Goal: Transaction & Acquisition: Purchase product/service

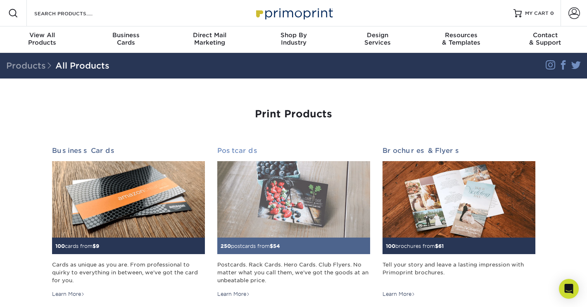
click at [273, 202] on img at bounding box center [293, 199] width 153 height 76
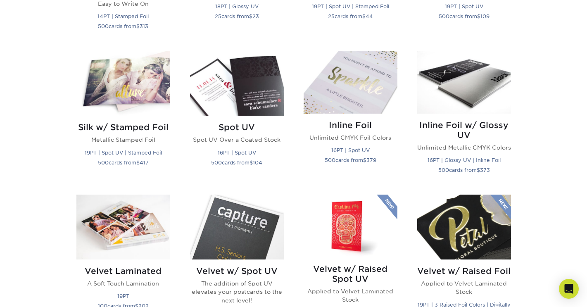
scroll to position [278, 0]
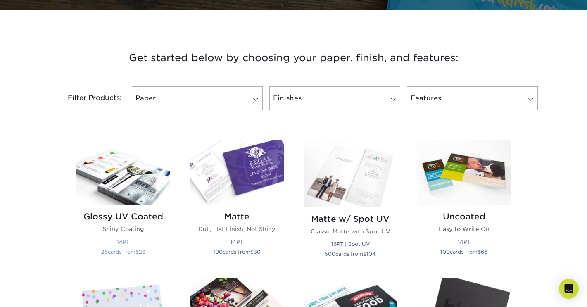
click at [134, 187] on img at bounding box center [123, 172] width 94 height 65
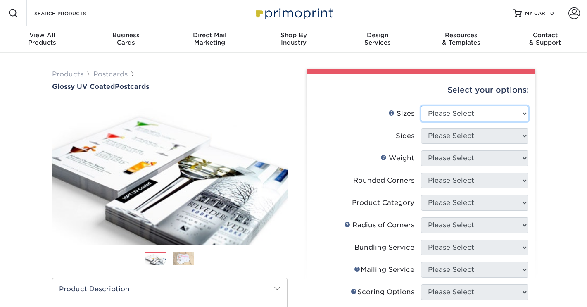
click at [461, 114] on select "Please Select 1.5" x 7" 2" x 4" 2" x 6" 2" x 7" 2" x 8" 2.12" x 5.5" 2.12" x 5.…" at bounding box center [474, 114] width 107 height 16
click at [566, 145] on div "Products Postcards Glossy UV Coated Postcards Previous Next show more 25" at bounding box center [293, 295] width 587 height 485
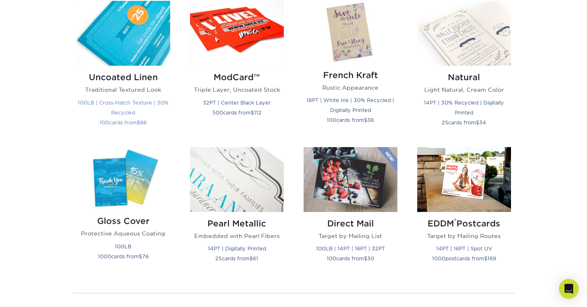
scroll to position [1001, 0]
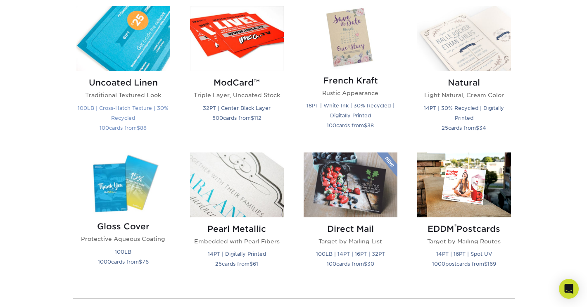
click at [134, 39] on img at bounding box center [123, 38] width 94 height 65
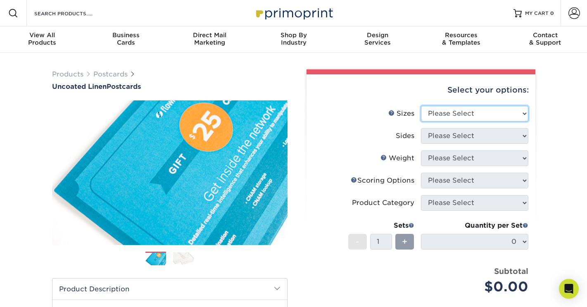
click at [445, 110] on select "Please Select 1.5" x 7" 2" x 6" 2" x 8" 2.12" x 5.5" 2.75" x 4.25" 2.75" x 8.5"…" at bounding box center [474, 114] width 107 height 16
click at [480, 112] on select "Please Select 1.5" x 7" 2" x 6" 2" x 8" 2.12" x 5.5" 2.75" x 4.25" 2.75" x 8.5"…" at bounding box center [474, 114] width 107 height 16
select select "7.50x8.50"
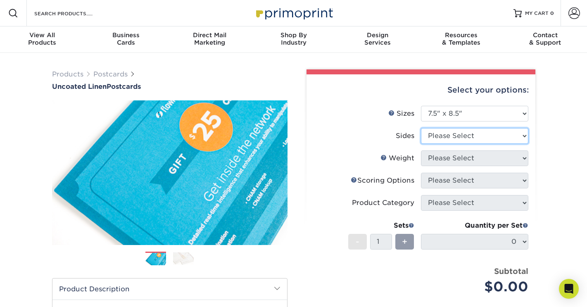
click at [476, 137] on select "Please Select Print Both Sides Print Front Only" at bounding box center [474, 136] width 107 height 16
select select "32d3c223-f82c-492b-b915-ba065a00862f"
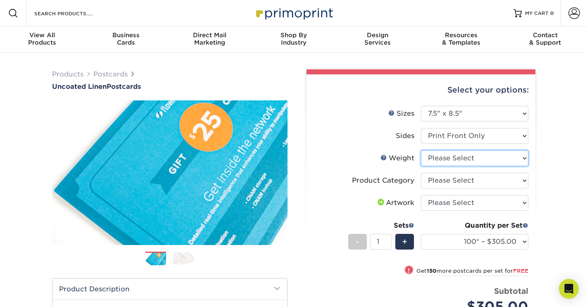
click at [468, 161] on select "Please Select 100LB" at bounding box center [474, 158] width 107 height 16
select select "100LB"
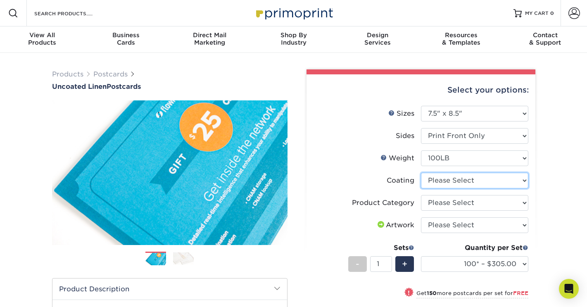
click at [468, 180] on select at bounding box center [474, 181] width 107 height 16
select select "3e7618de-abca-4bda-9f97-8b9129e913d8"
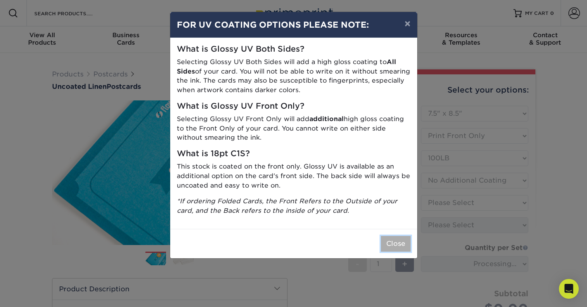
click at [399, 246] on button "Close" at bounding box center [396, 244] width 30 height 16
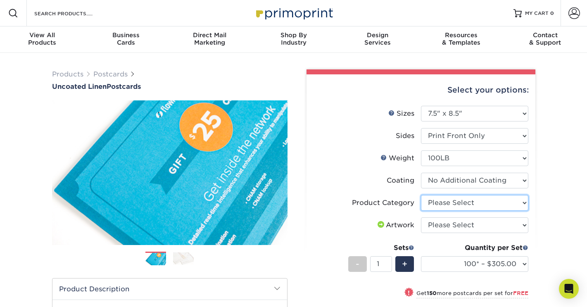
click at [471, 204] on select "Please Select Postcards" at bounding box center [474, 203] width 107 height 16
select select "9b7272e0-d6c8-4c3c-8e97-d3a1bcdab858"
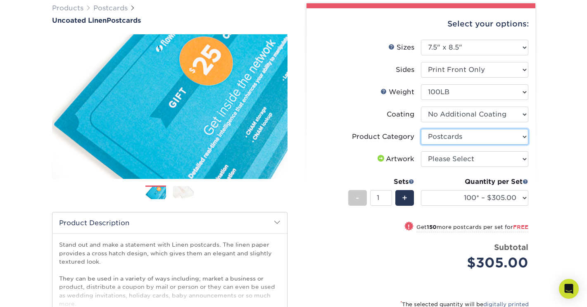
scroll to position [68, 0]
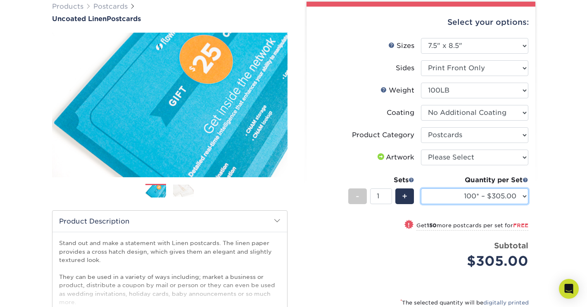
click at [470, 202] on select "100* – $305.00 250* – $305.00 500* – $369.00 1000 – $424.00 2500 – $786.00 5000…" at bounding box center [474, 196] width 107 height 16
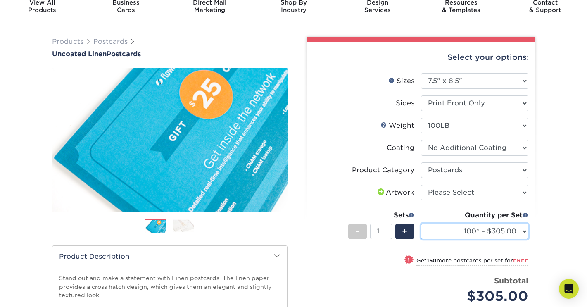
scroll to position [25, 0]
